Goal: Entertainment & Leisure: Consume media (video, audio)

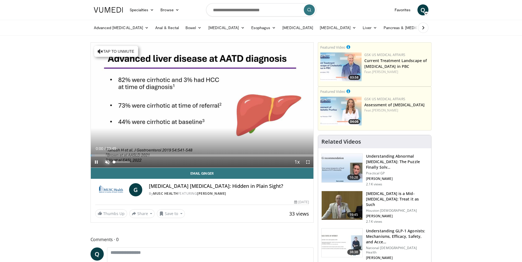
click at [108, 163] on span "Video Player" at bounding box center [107, 162] width 11 height 11
click at [309, 163] on span "Video Player" at bounding box center [307, 162] width 11 height 11
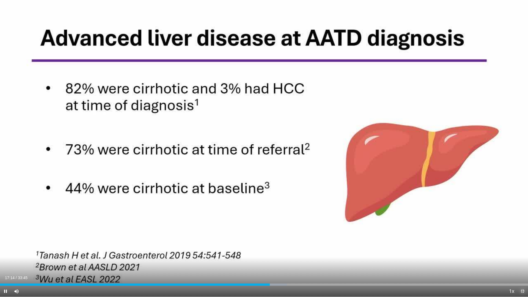
click at [521, 262] on span "Video Player" at bounding box center [522, 291] width 11 height 11
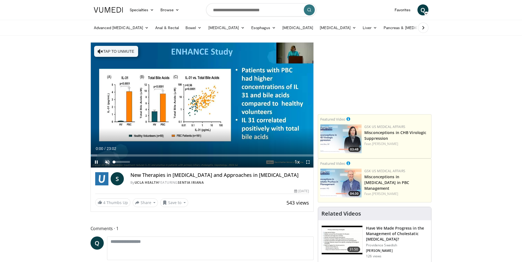
click at [109, 162] on span "Video Player" at bounding box center [107, 162] width 11 height 11
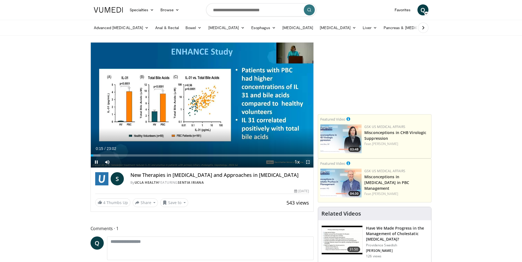
click at [306, 161] on span "Video Player" at bounding box center [307, 162] width 11 height 11
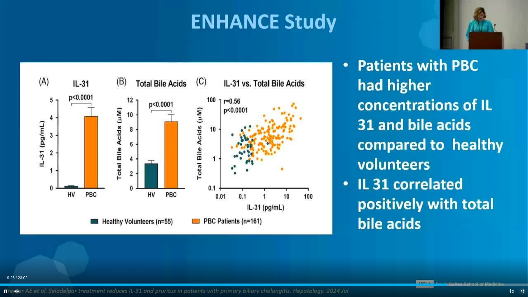
click at [521, 262] on span "Video Player" at bounding box center [522, 291] width 11 height 11
